Goal: Ask a question: Ask a question

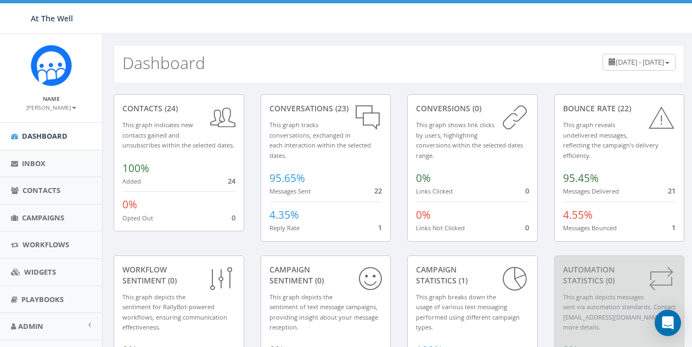
scroll to position [47, 0]
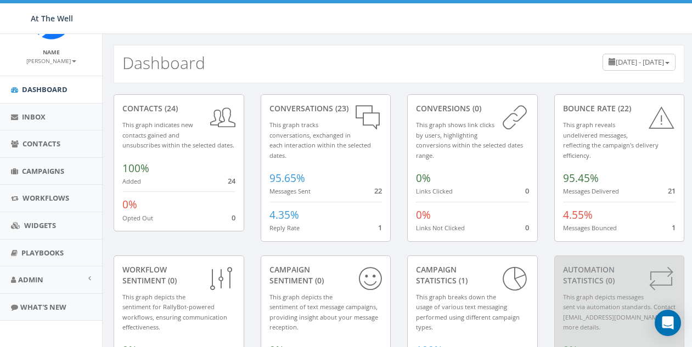
click at [64, 63] on small "[PERSON_NAME]" at bounding box center [51, 61] width 50 height 8
click at [47, 77] on link "Profile" at bounding box center [55, 78] width 87 height 14
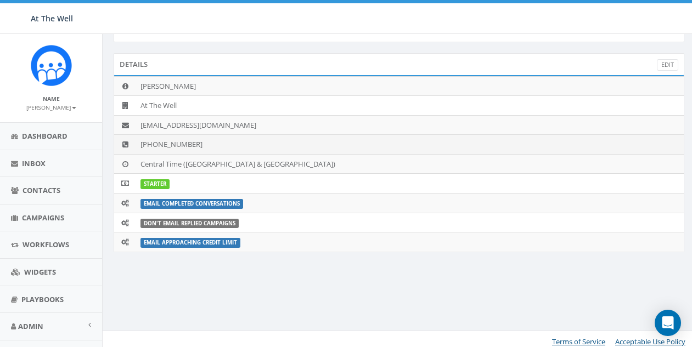
scroll to position [47, 0]
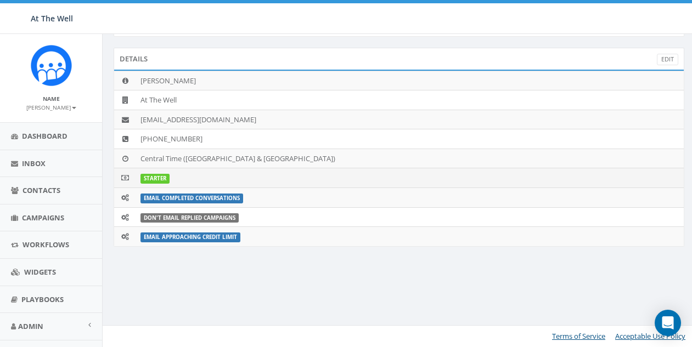
click at [153, 175] on label "STARTER" at bounding box center [154, 179] width 29 height 10
click at [161, 179] on label "STARTER" at bounding box center [154, 179] width 29 height 10
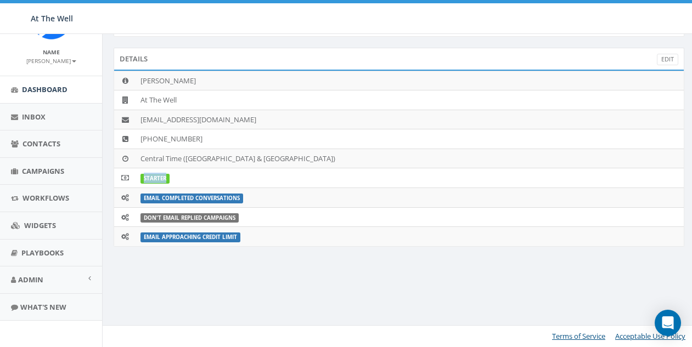
click at [44, 91] on span "Dashboard" at bounding box center [45, 90] width 46 height 10
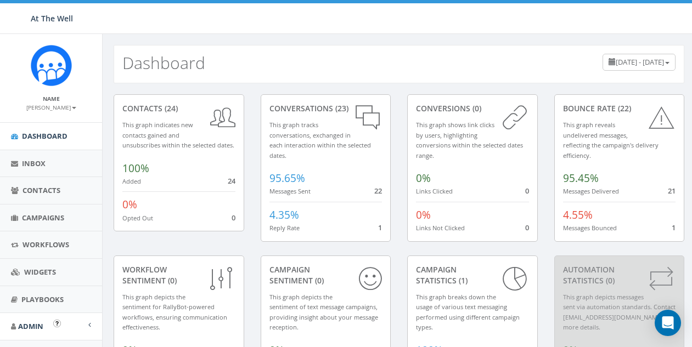
click at [83, 321] on link "Admin" at bounding box center [51, 326] width 102 height 27
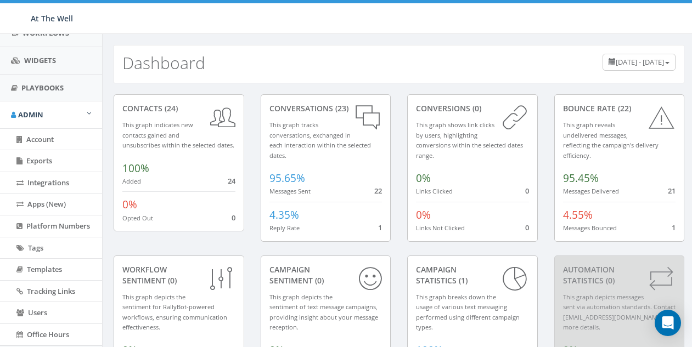
scroll to position [221, 0]
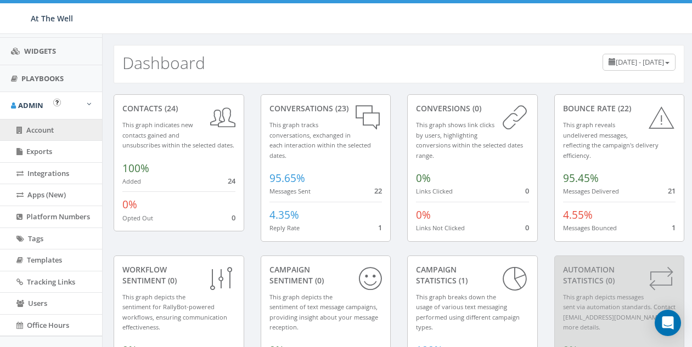
click at [50, 126] on span "Account" at bounding box center [39, 130] width 27 height 10
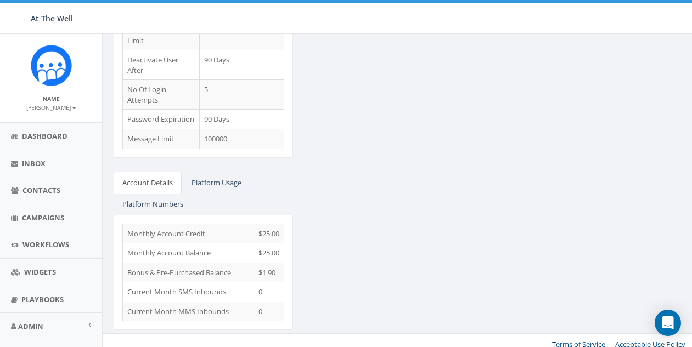
scroll to position [47, 0]
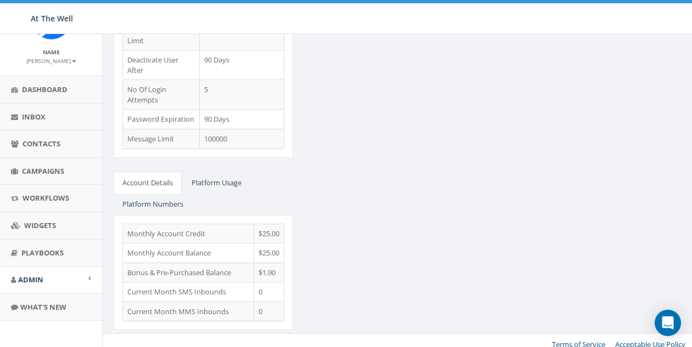
click at [88, 277] on span at bounding box center [89, 278] width 3 height 7
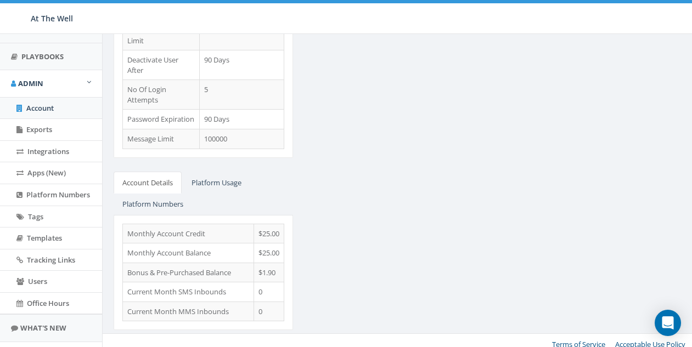
scroll to position [261, 0]
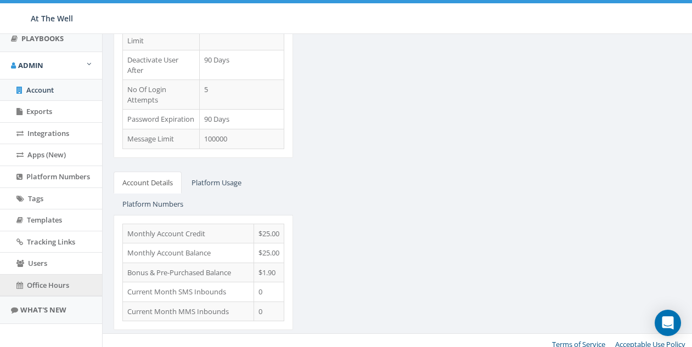
click at [66, 283] on span "Office Hours" at bounding box center [48, 285] width 42 height 10
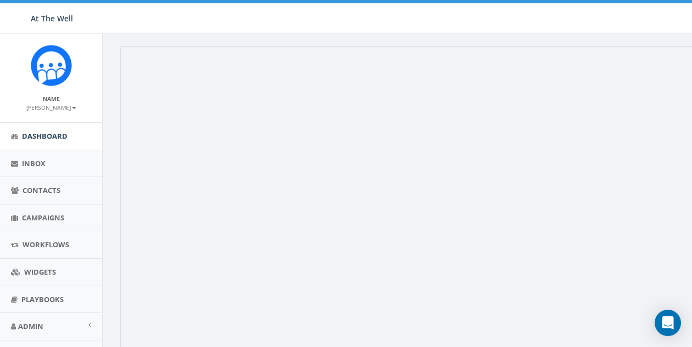
click at [52, 134] on span "Dashboard" at bounding box center [45, 136] width 46 height 10
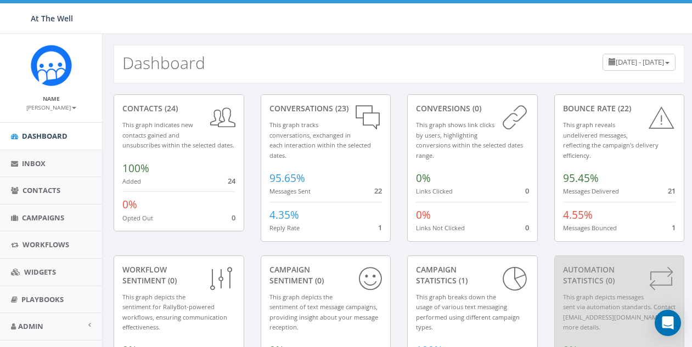
scroll to position [47, 0]
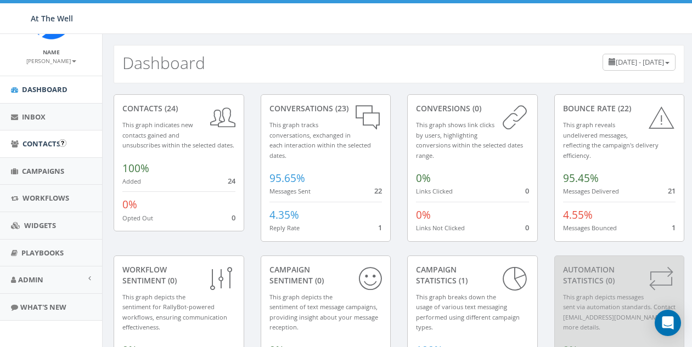
click at [61, 139] on link "Contacts" at bounding box center [51, 144] width 102 height 27
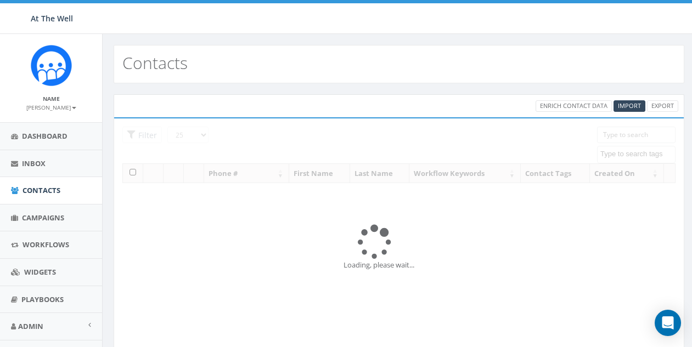
select select
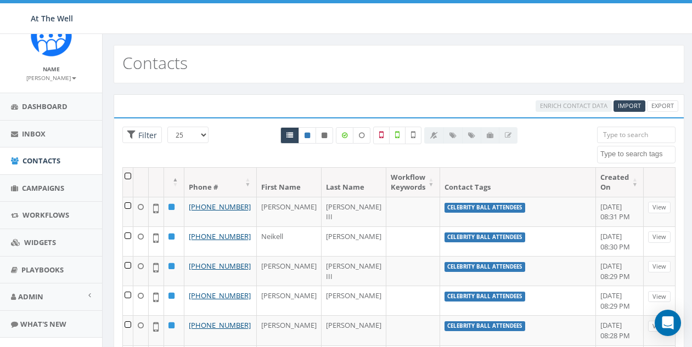
scroll to position [47, 0]
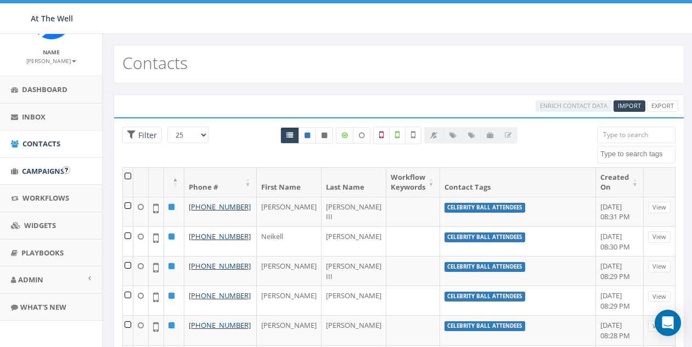
click at [58, 169] on span "Campaigns" at bounding box center [43, 171] width 42 height 10
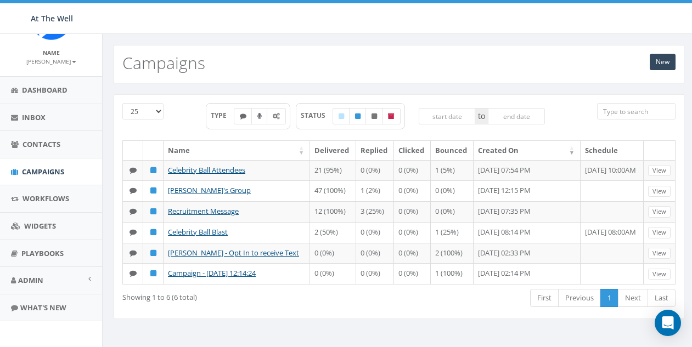
scroll to position [47, 0]
click at [49, 193] on span "Workflows" at bounding box center [45, 198] width 47 height 10
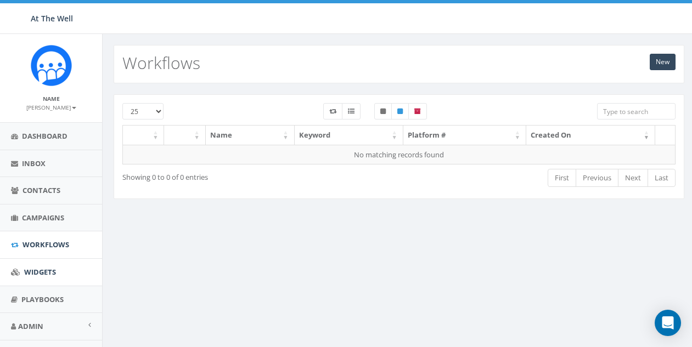
click at [47, 268] on span "Widgets" at bounding box center [40, 272] width 32 height 10
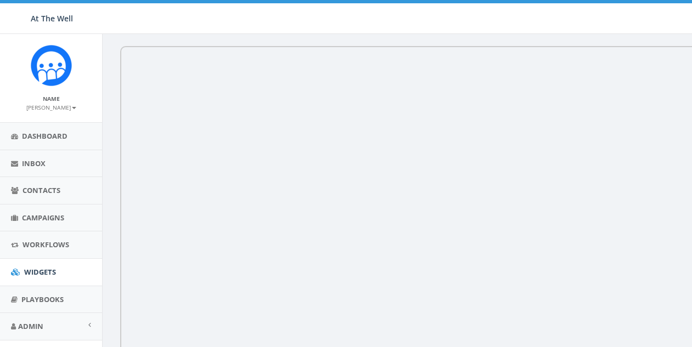
scroll to position [47, 0]
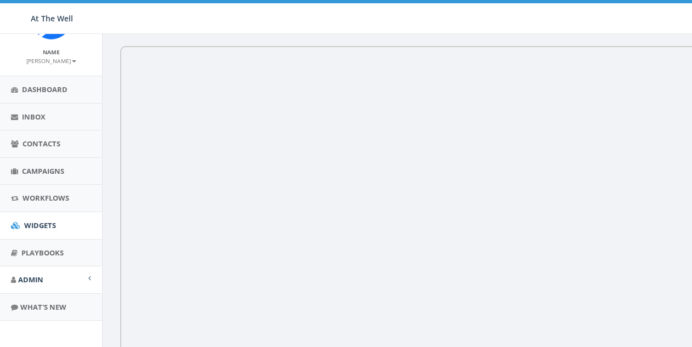
click at [78, 277] on link "Admin" at bounding box center [51, 280] width 102 height 27
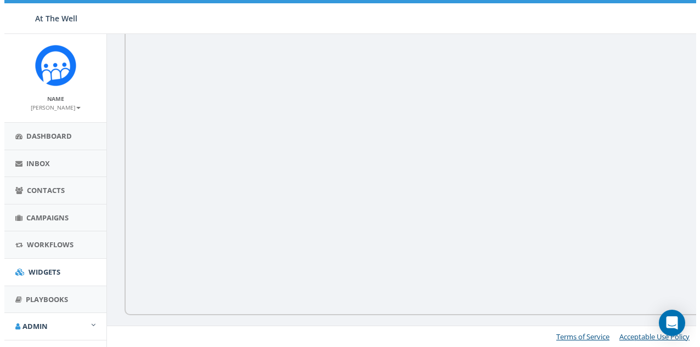
scroll to position [0, 0]
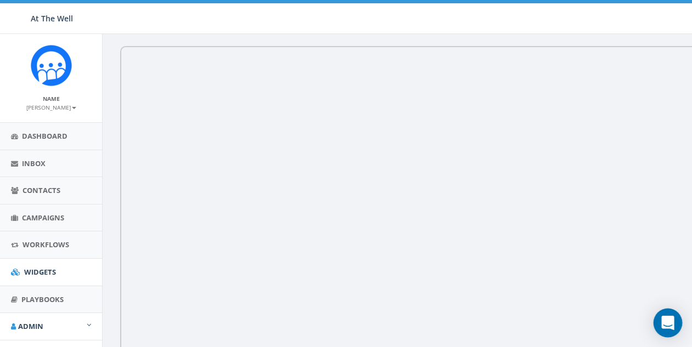
click at [665, 327] on icon "Open Intercom Messenger" at bounding box center [667, 323] width 13 height 14
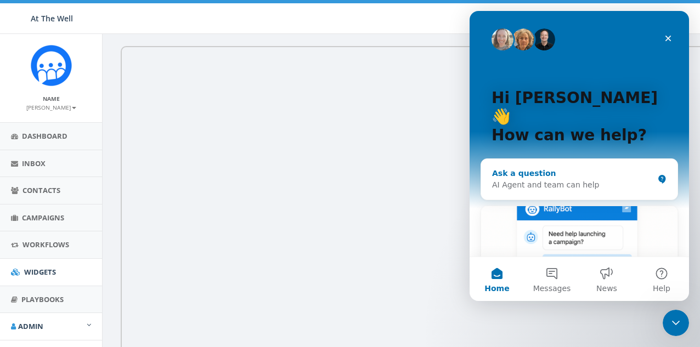
click at [555, 168] on div "Ask a question" at bounding box center [572, 174] width 161 height 12
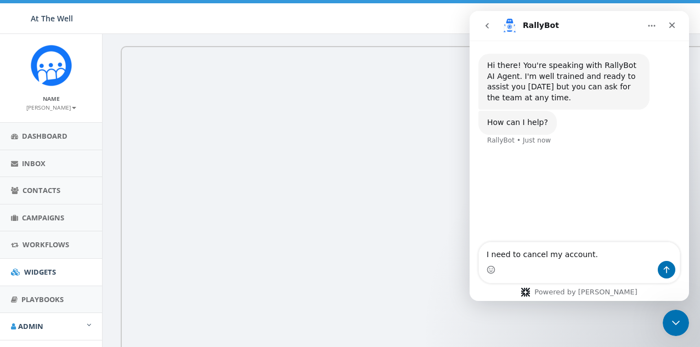
type textarea "I need to cancel my account."
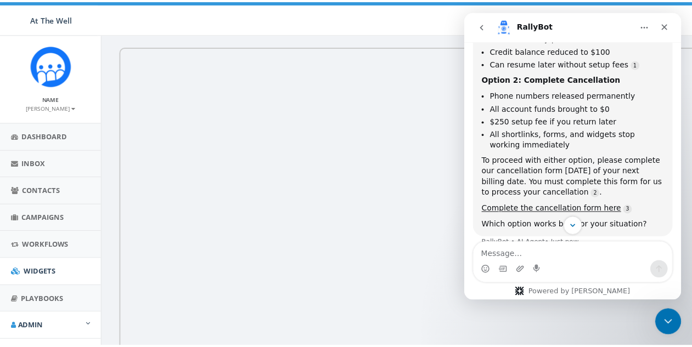
scroll to position [216, 0]
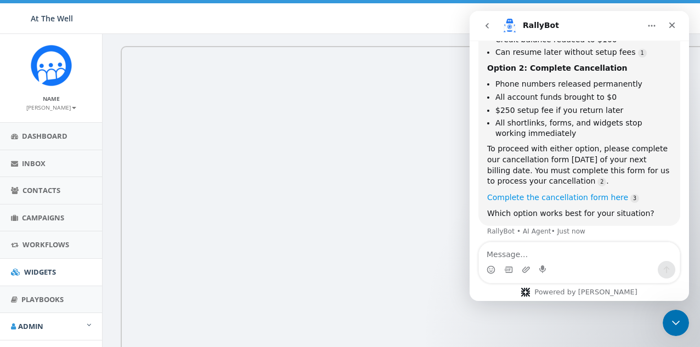
click at [557, 193] on link "Complete the cancellation form here" at bounding box center [557, 197] width 141 height 9
click at [674, 28] on icon "Close" at bounding box center [672, 25] width 6 height 6
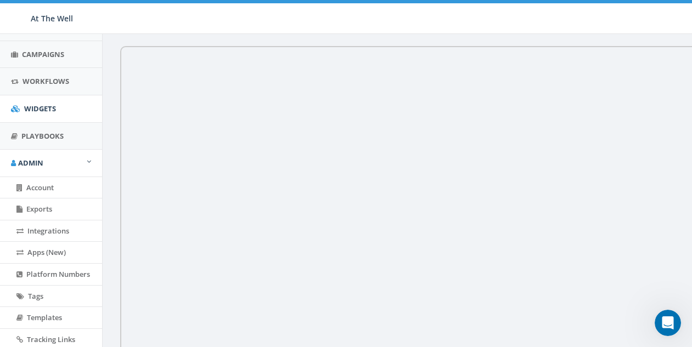
scroll to position [261, 0]
